Goal: Transaction & Acquisition: Purchase product/service

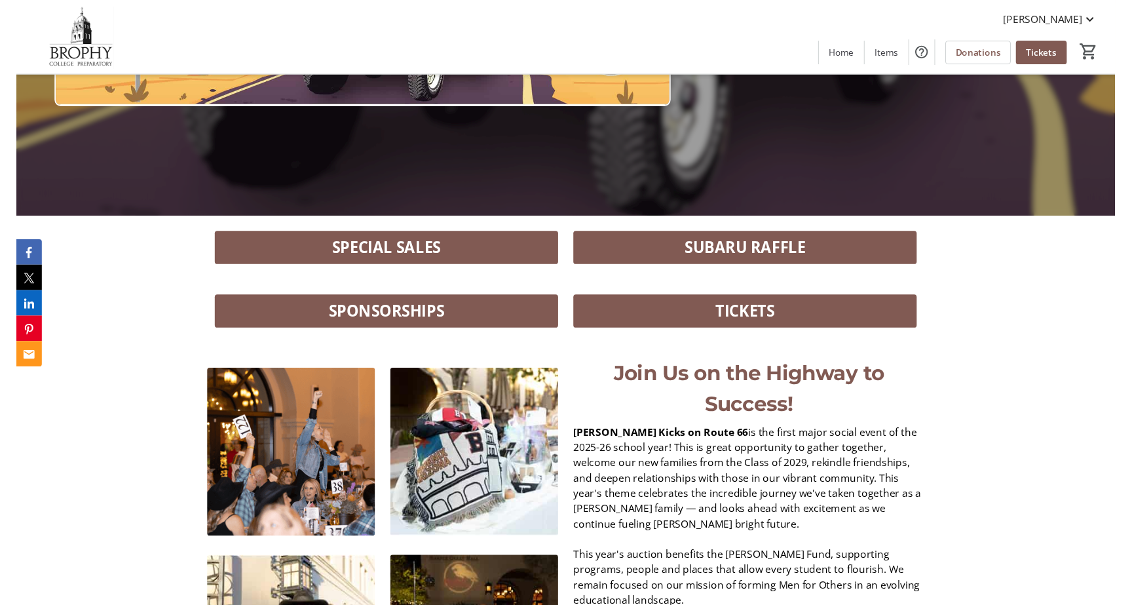
scroll to position [385, 0]
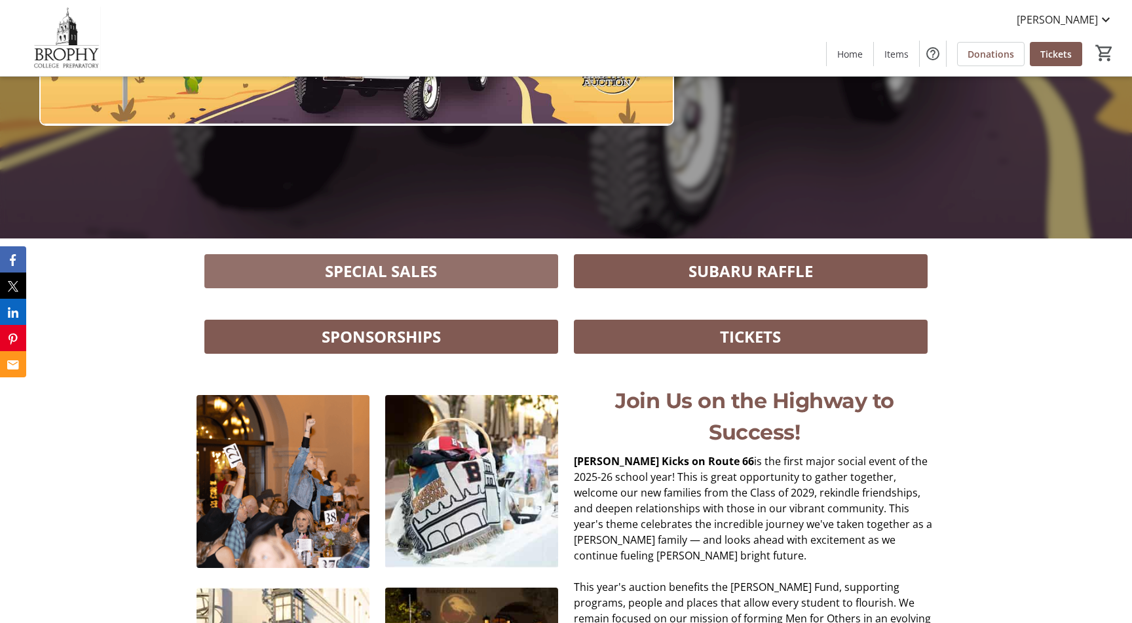
click at [409, 268] on span "SPECIAL SALES" at bounding box center [381, 271] width 112 height 24
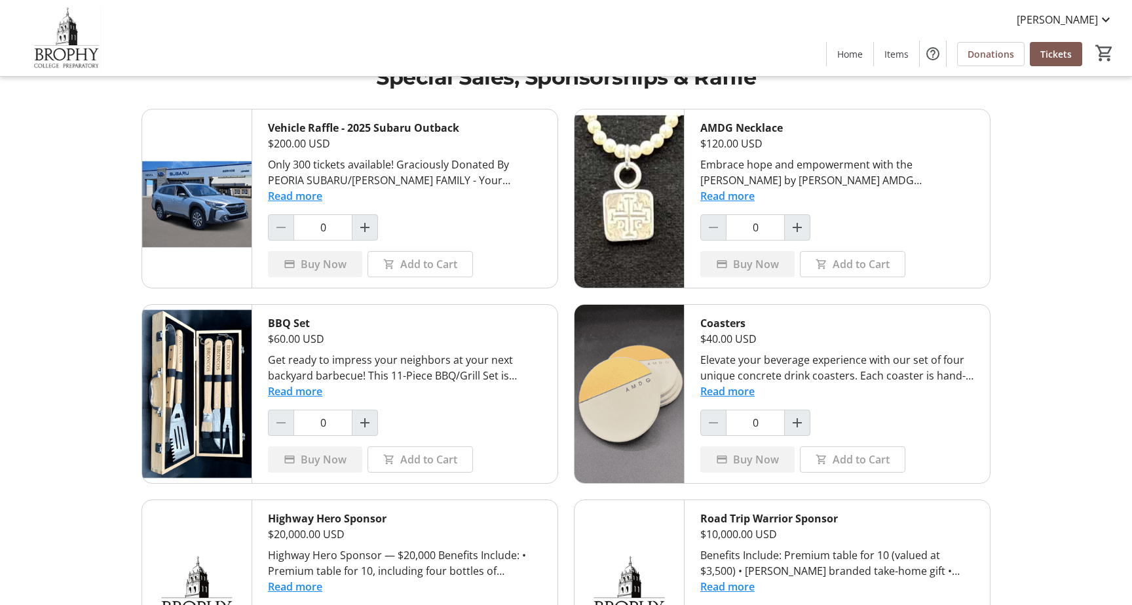
scroll to position [31, 0]
click at [746, 197] on button "Read more" at bounding box center [727, 196] width 54 height 16
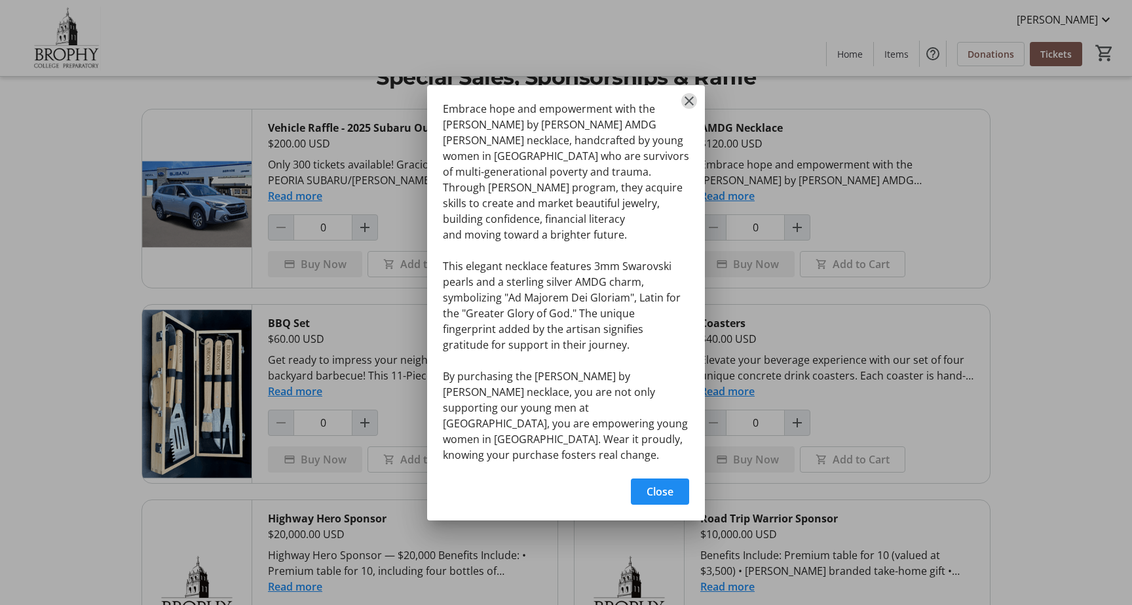
click at [689, 109] on mat-icon "Close" at bounding box center [689, 101] width 16 height 16
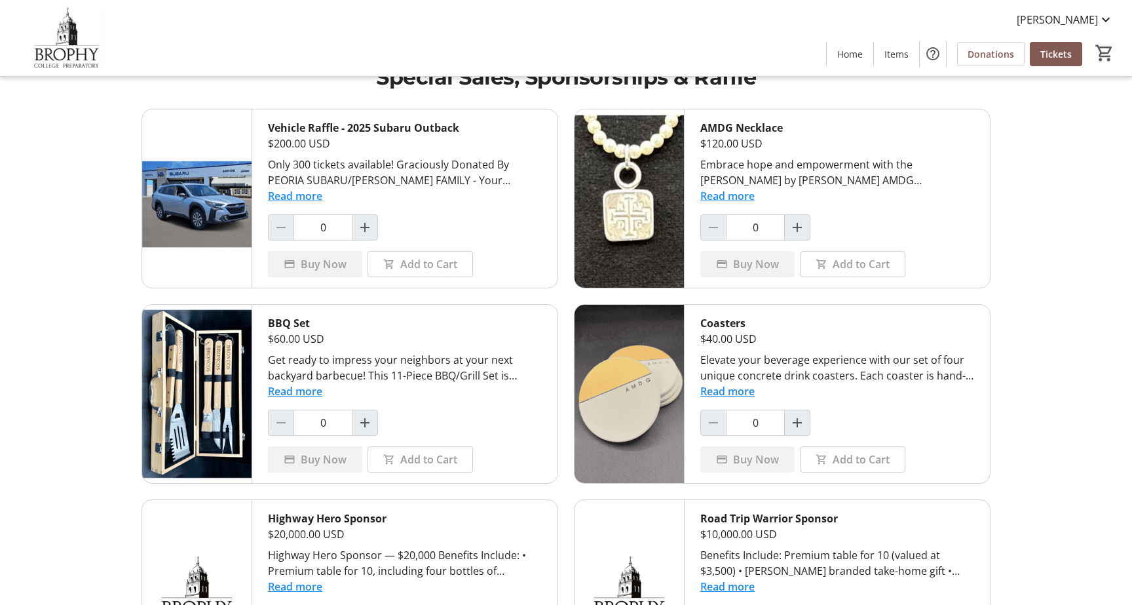
scroll to position [31, 0]
click at [747, 392] on button "Read more" at bounding box center [727, 391] width 54 height 16
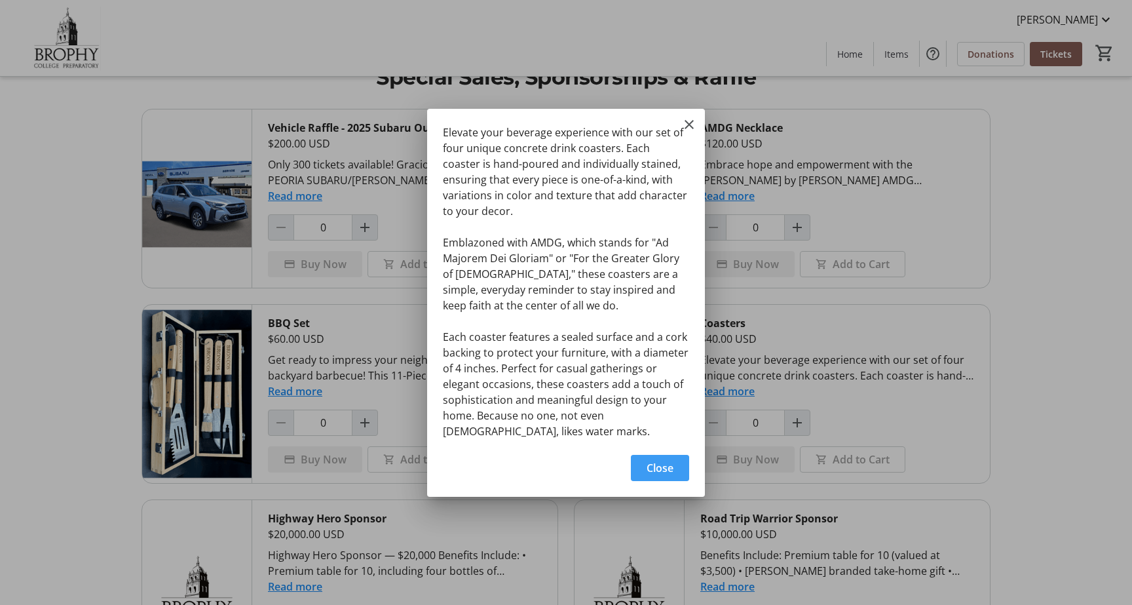
click at [656, 472] on span "Close" at bounding box center [660, 468] width 27 height 16
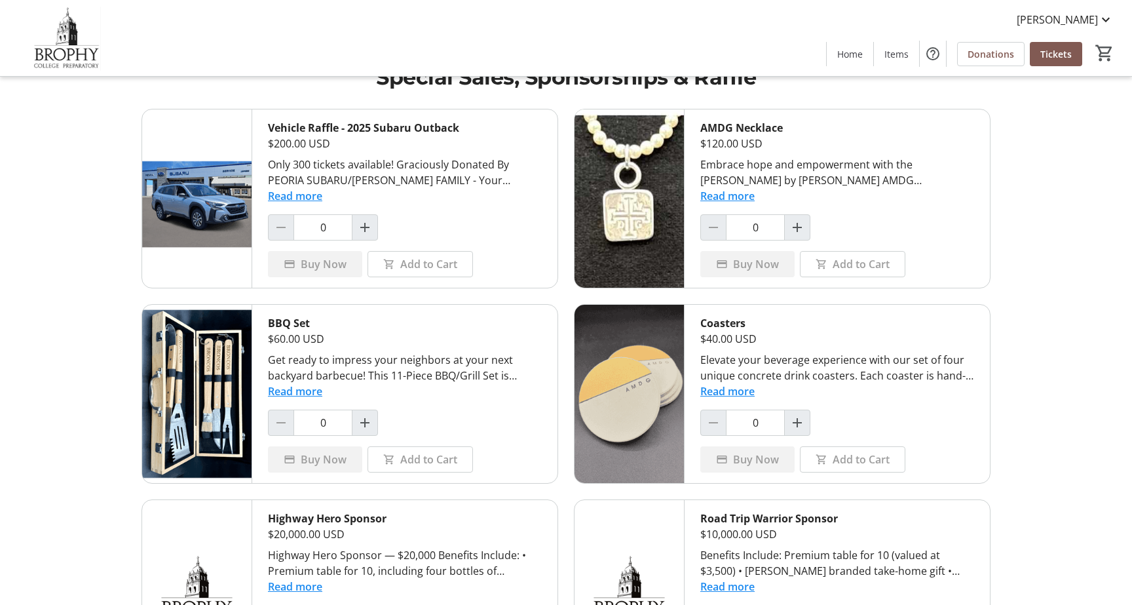
scroll to position [31, 0]
click at [314, 394] on button "Read more" at bounding box center [295, 391] width 54 height 16
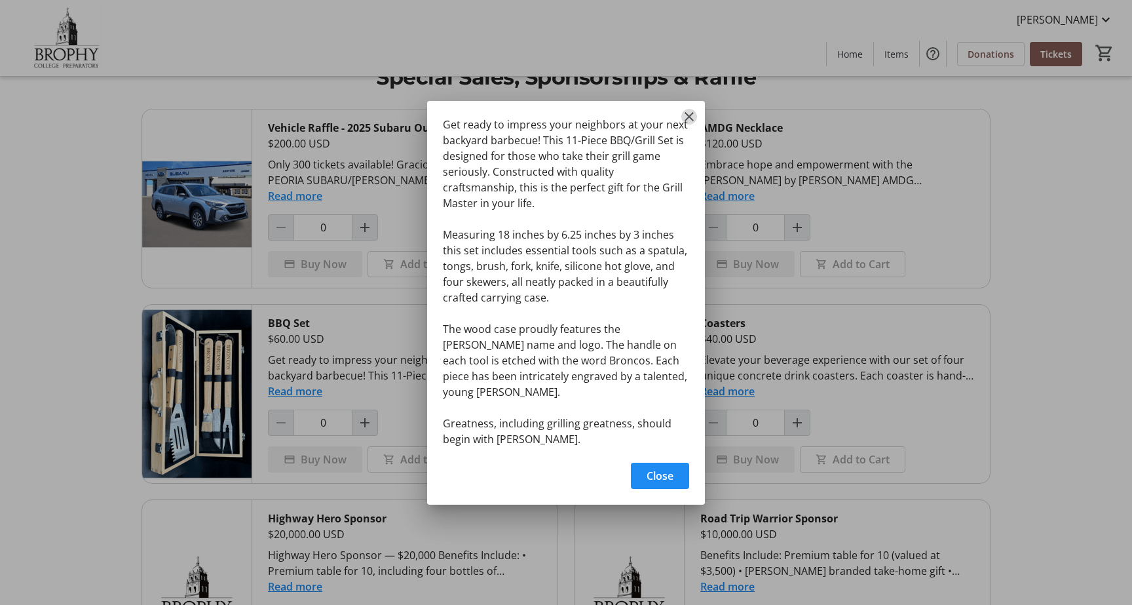
click at [683, 124] on mat-icon "Close" at bounding box center [689, 117] width 16 height 16
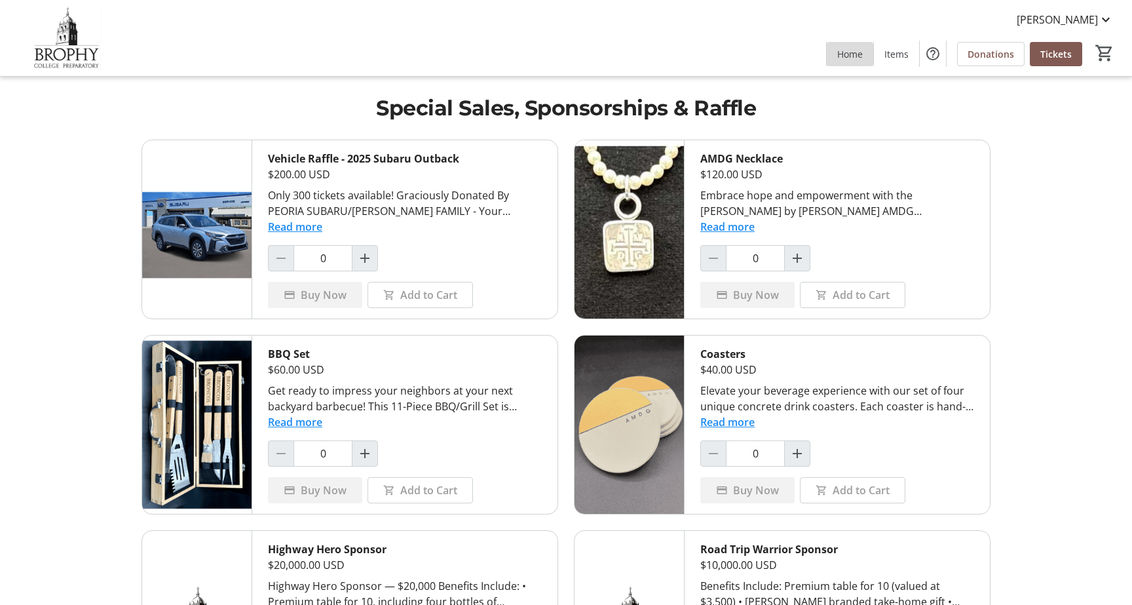
click at [852, 51] on span "Home" at bounding box center [850, 54] width 26 height 14
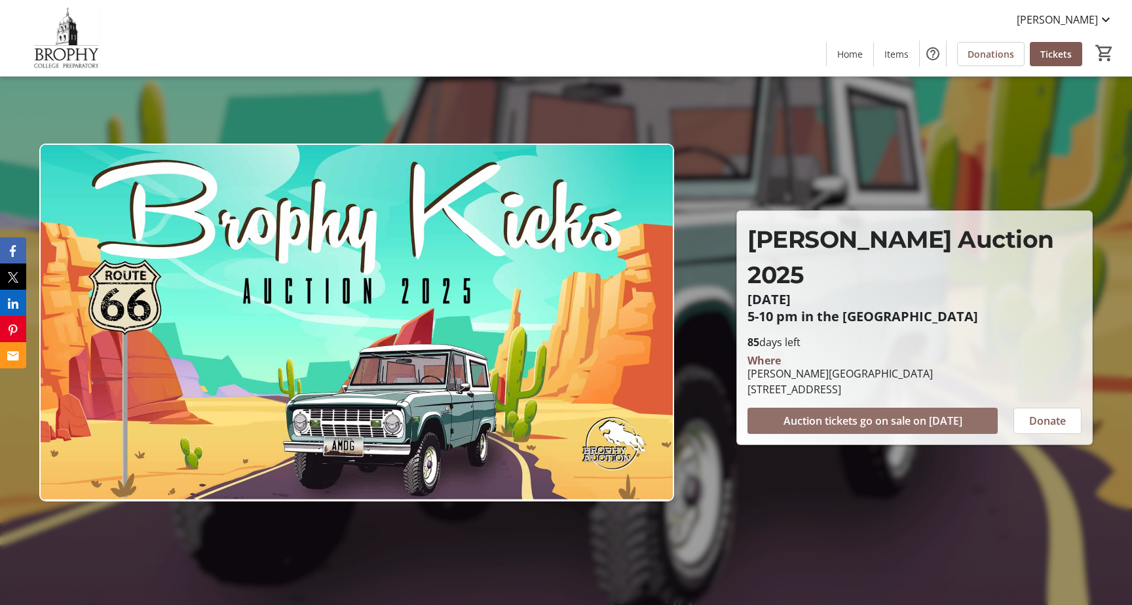
click at [912, 411] on span at bounding box center [872, 420] width 250 height 31
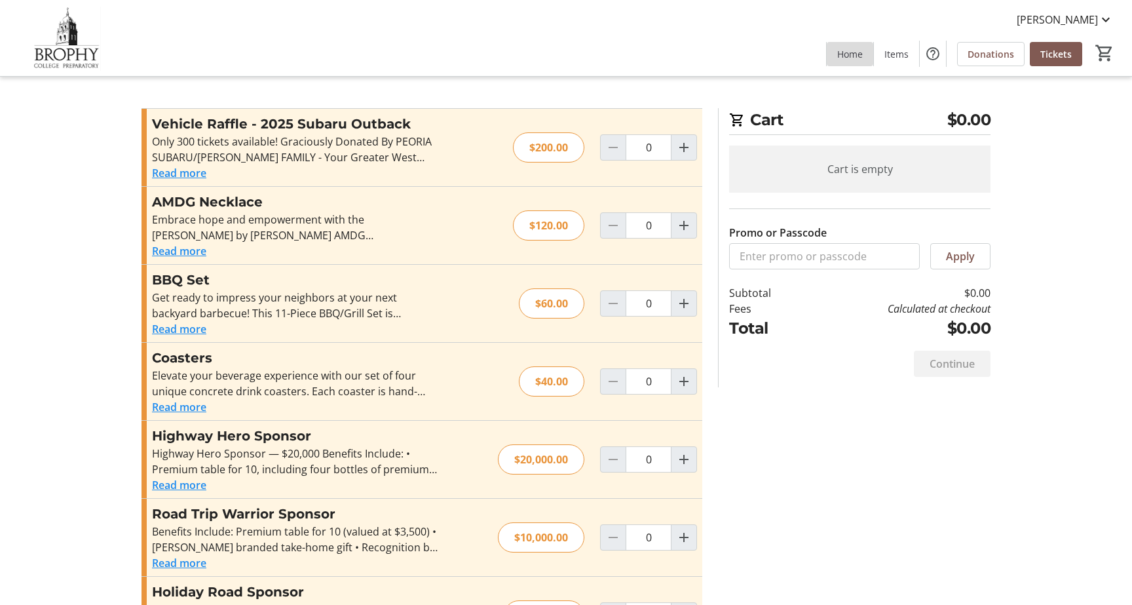
click at [854, 52] on span "Home" at bounding box center [850, 54] width 26 height 14
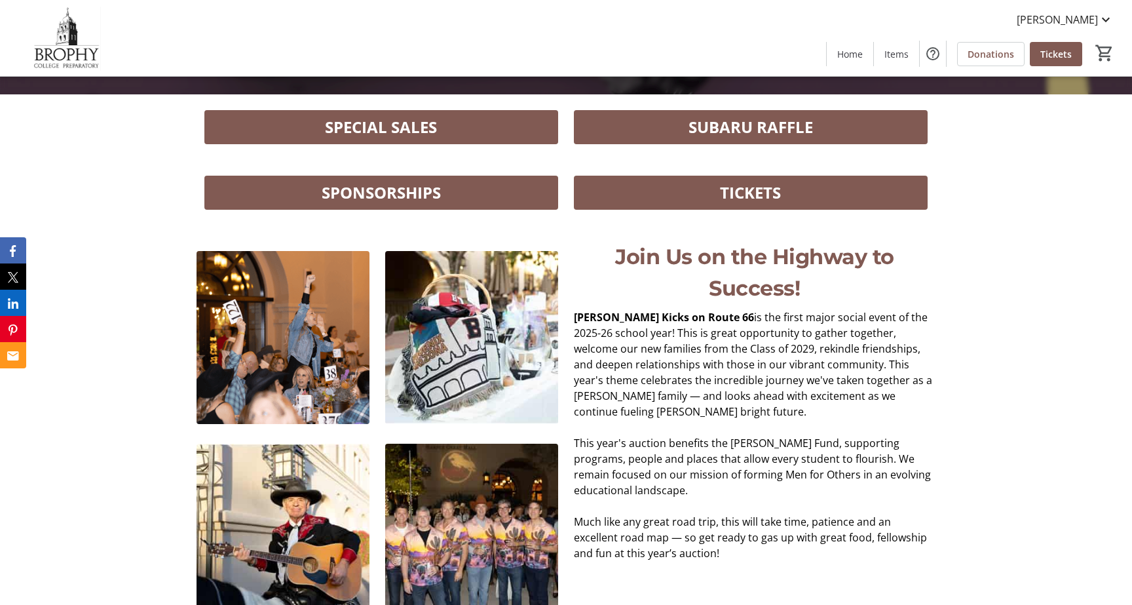
scroll to position [493, 0]
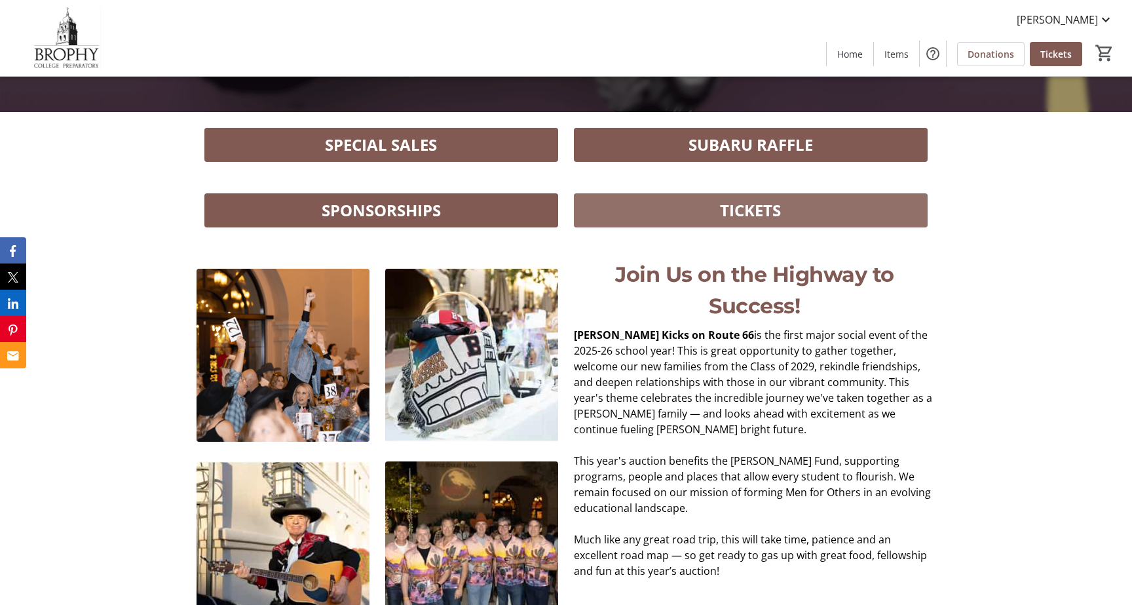
click at [775, 204] on span "TICKETS" at bounding box center [750, 210] width 61 height 24
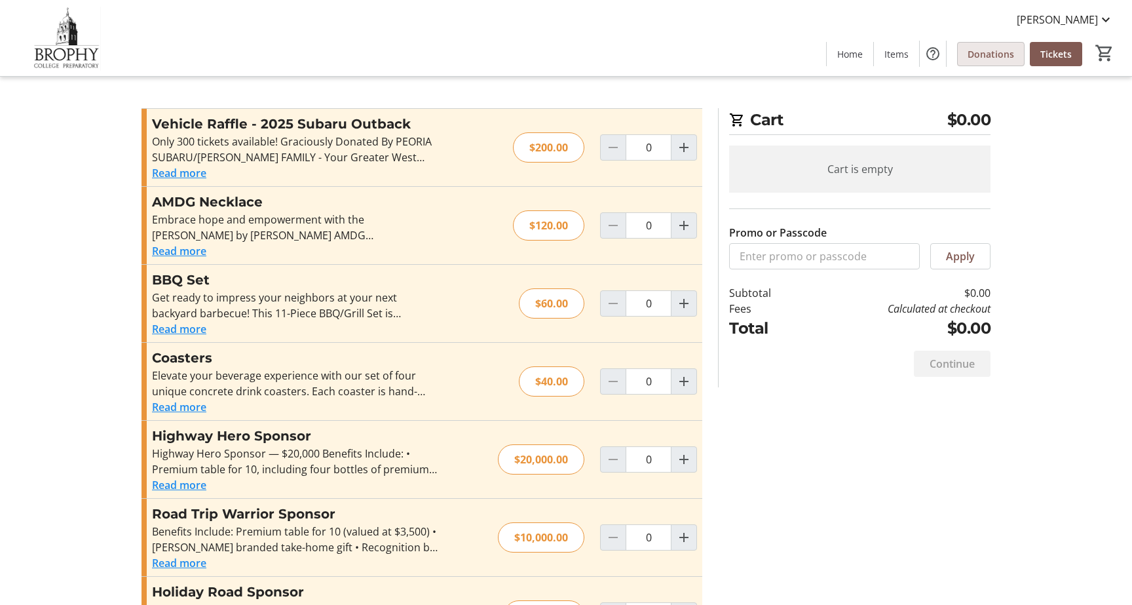
click at [981, 56] on span "Donations" at bounding box center [991, 54] width 47 height 14
